Goal: Task Accomplishment & Management: Complete application form

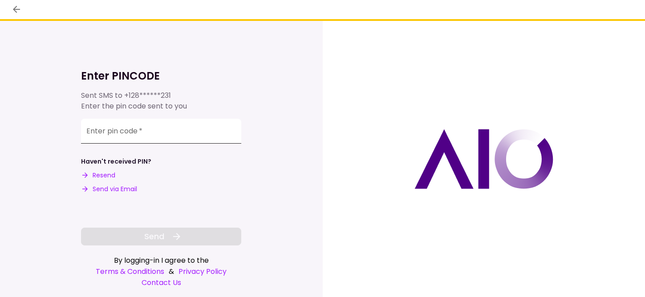
click at [113, 136] on input "Enter pin code   *" at bounding box center [161, 131] width 160 height 25
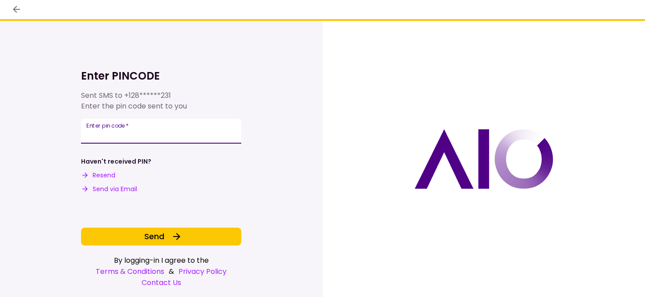
type input "******"
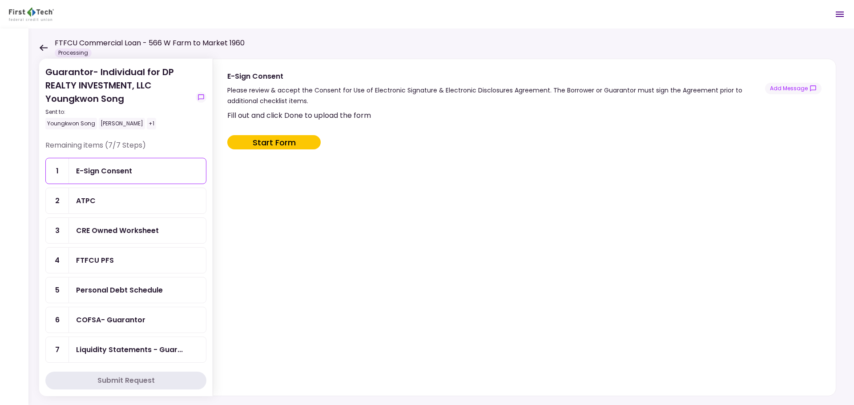
click at [44, 48] on icon at bounding box center [44, 47] width 8 height 6
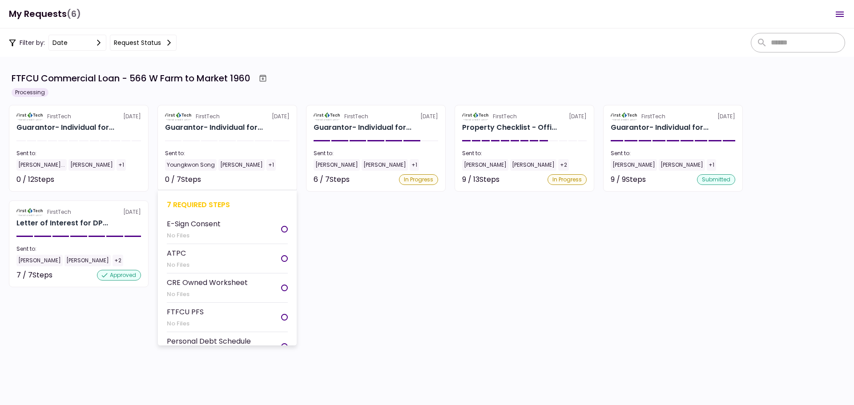
click at [208, 151] on div "Sent to:" at bounding box center [227, 154] width 125 height 8
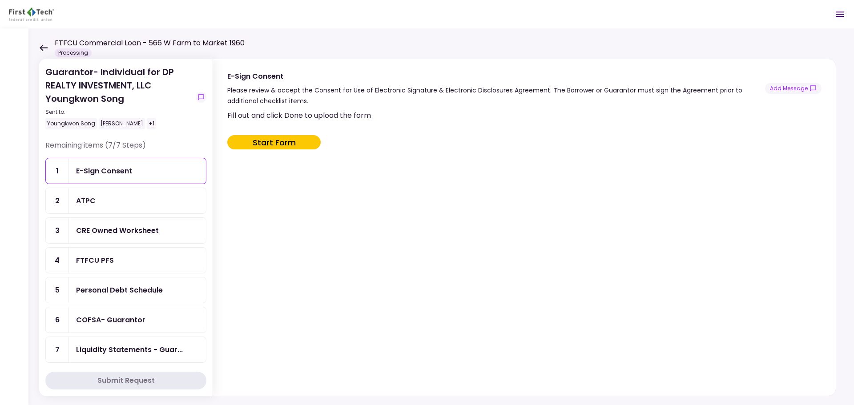
click at [110, 204] on div "ATPC" at bounding box center [137, 200] width 123 height 11
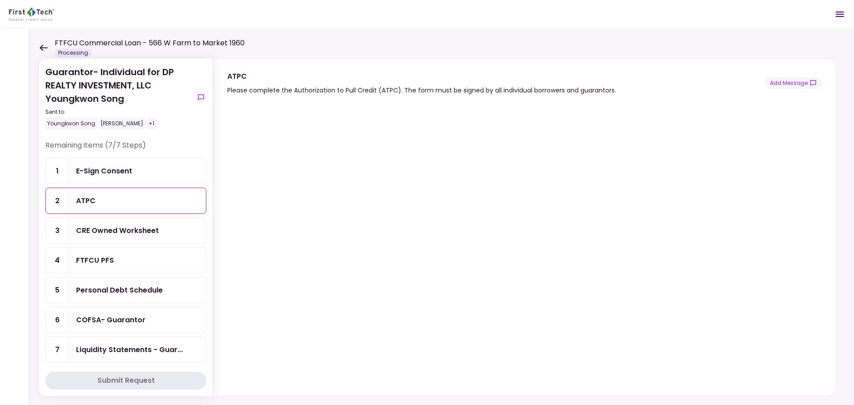
click at [105, 238] on div "CRE Owned Worksheet" at bounding box center [137, 230] width 137 height 25
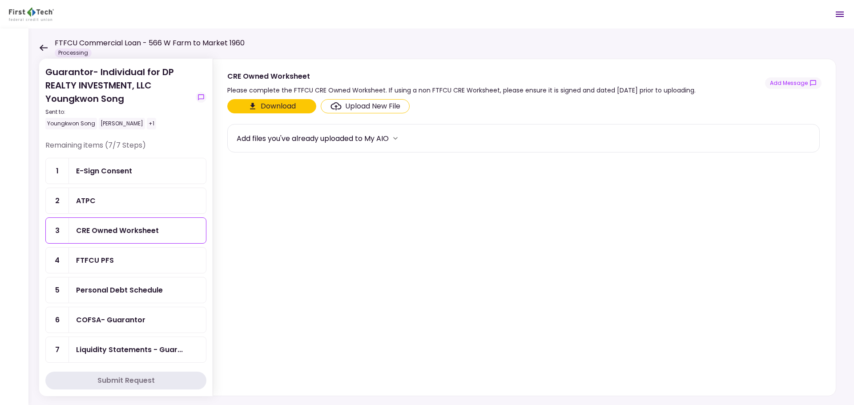
click at [261, 102] on button "Download" at bounding box center [271, 106] width 89 height 14
click at [384, 105] on div "Upload New File" at bounding box center [372, 106] width 55 height 11
click at [0, 0] on input "Upload New File" at bounding box center [0, 0] width 0 height 0
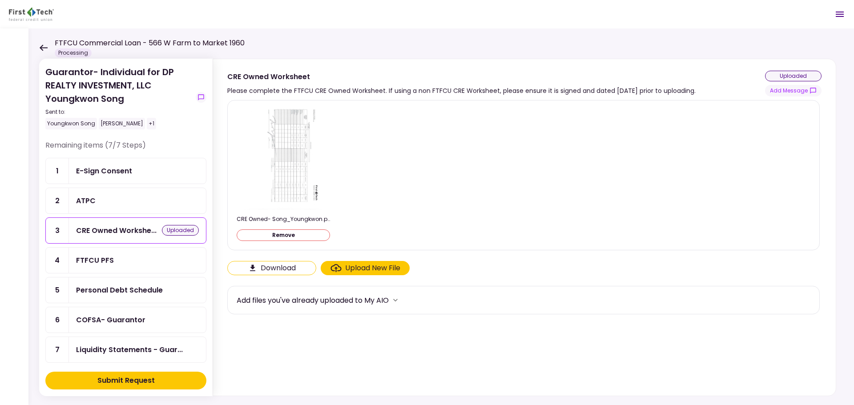
click at [109, 264] on div "FTFCU PFS" at bounding box center [95, 260] width 38 height 11
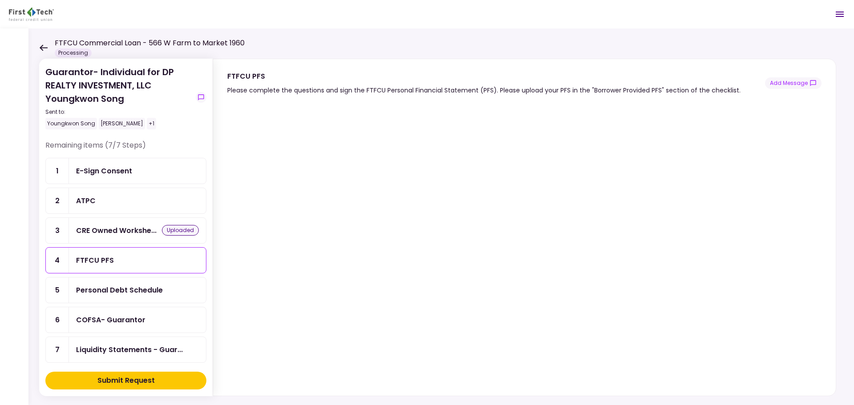
click at [121, 295] on div "Personal Debt Schedule" at bounding box center [119, 290] width 87 height 11
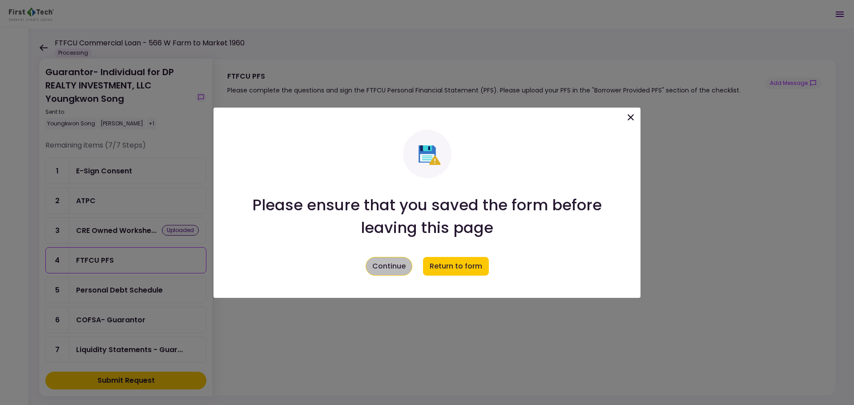
click at [393, 272] on button "Continue" at bounding box center [389, 266] width 47 height 19
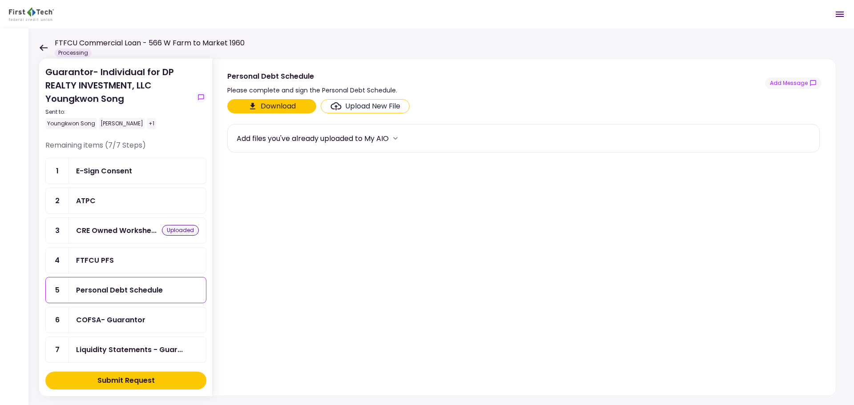
click at [108, 289] on div "Personal Debt Schedule" at bounding box center [119, 290] width 87 height 11
click at [262, 105] on button "Download" at bounding box center [271, 106] width 89 height 14
click at [362, 106] on div "Upload New File" at bounding box center [372, 106] width 55 height 11
click at [0, 0] on input "Upload New File" at bounding box center [0, 0] width 0 height 0
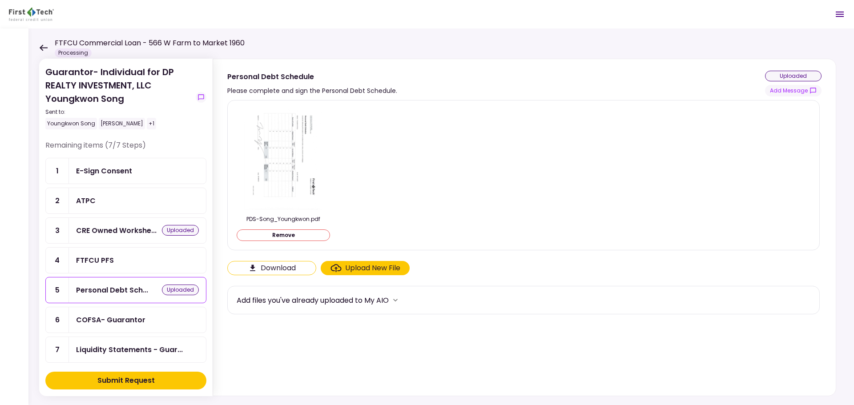
click at [158, 297] on div "COFSA- Guarantor" at bounding box center [137, 320] width 123 height 11
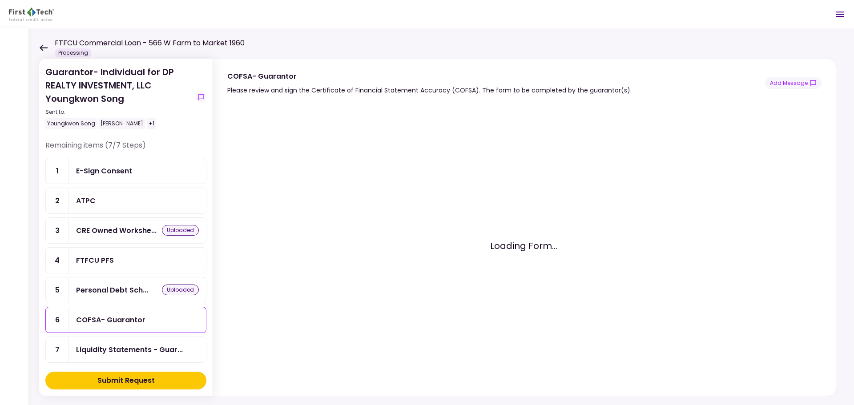
click at [116, 297] on div "COFSA- Guarantor" at bounding box center [110, 320] width 69 height 11
click at [103, 297] on div "Liquidity Statements - Guar..." at bounding box center [129, 349] width 107 height 11
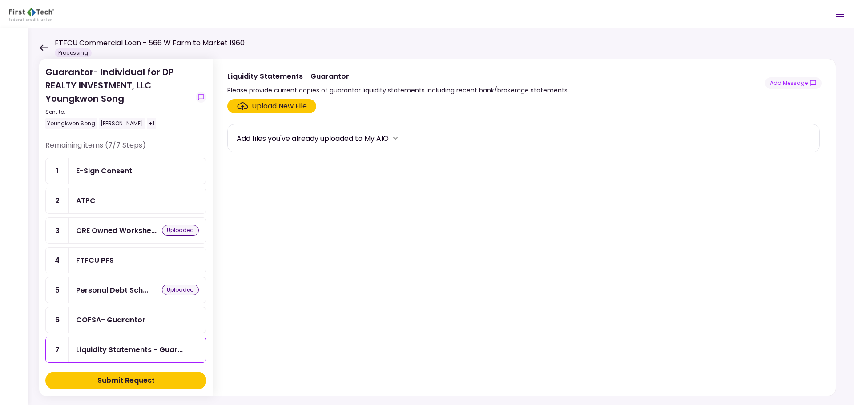
click at [247, 98] on div "Upload New File Add files you've already uploaded to My AIO" at bounding box center [524, 246] width 623 height 300
click at [246, 108] on icon "Click here to upload the required document" at bounding box center [242, 106] width 11 height 8
click at [0, 0] on input "Upload New File" at bounding box center [0, 0] width 0 height 0
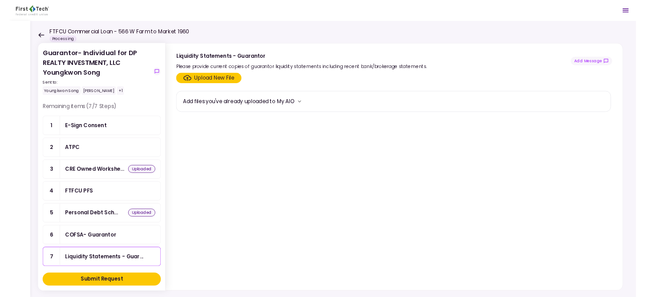
scroll to position [4, 0]
